Goal: Task Accomplishment & Management: Use online tool/utility

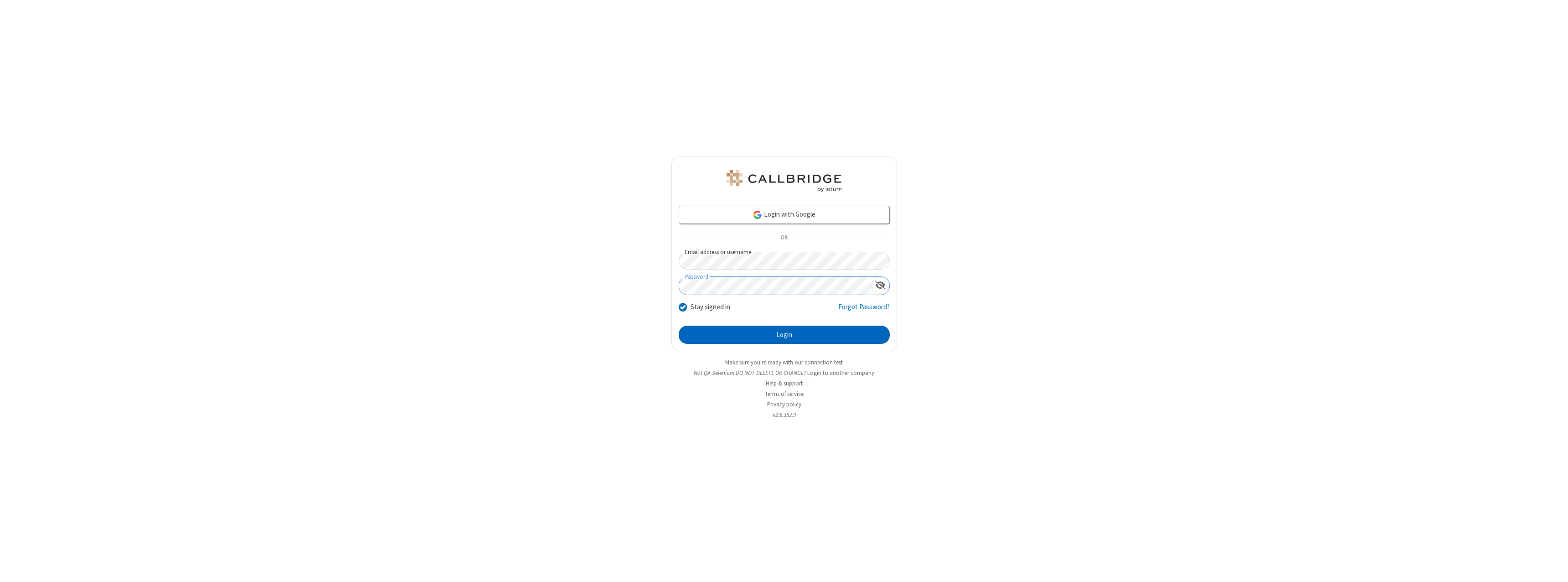
click at [784, 335] on button "Login" at bounding box center [784, 335] width 211 height 18
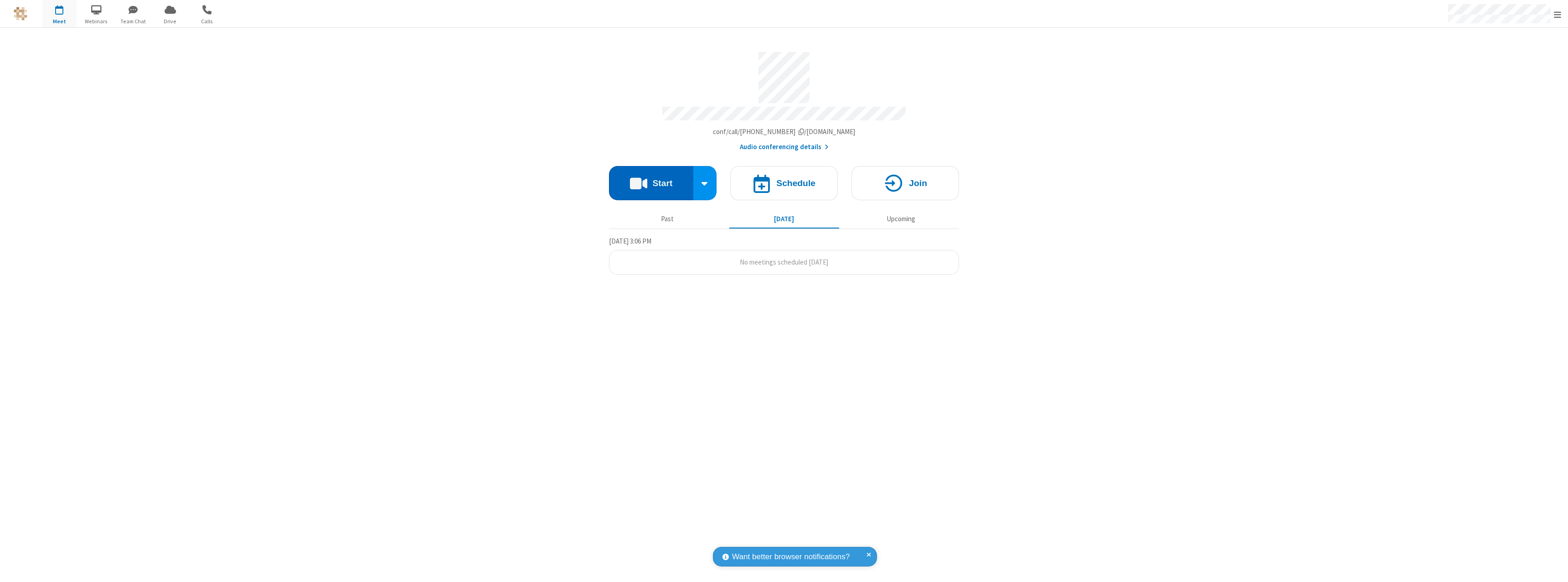
click at [651, 179] on button "Start" at bounding box center [651, 183] width 85 height 34
